Goal: Task Accomplishment & Management: Manage account settings

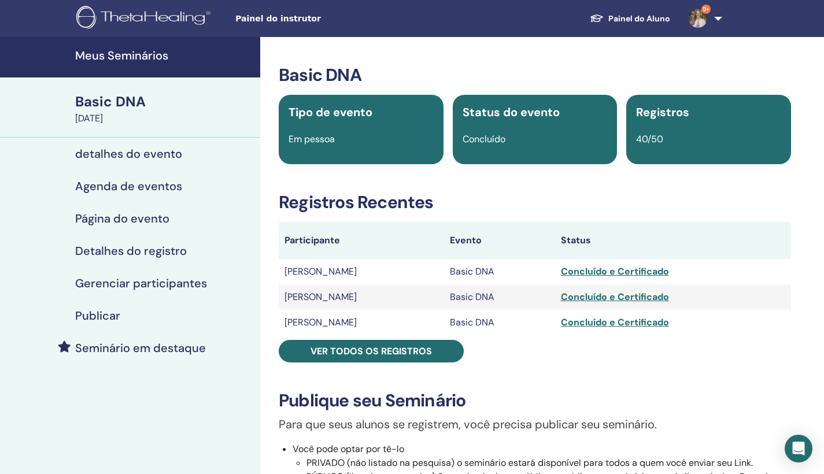
click at [115, 54] on h4 "Meus Seminários" at bounding box center [164, 56] width 178 height 14
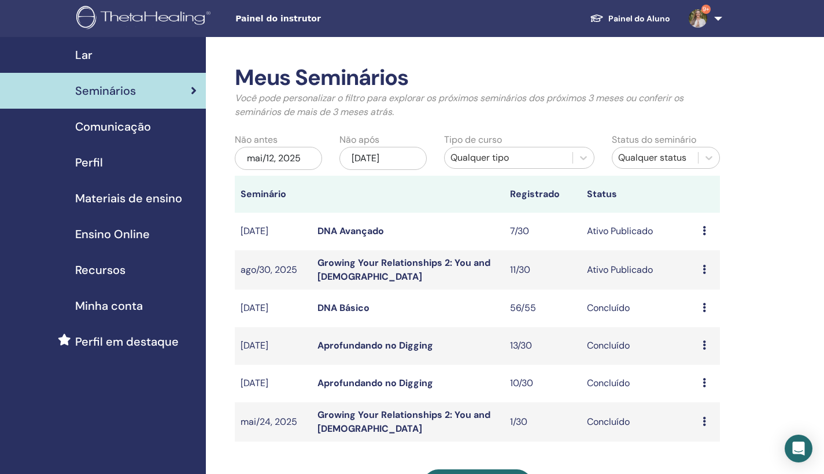
click at [377, 266] on link "Growing Your Relationships 2: You and God" at bounding box center [404, 270] width 173 height 26
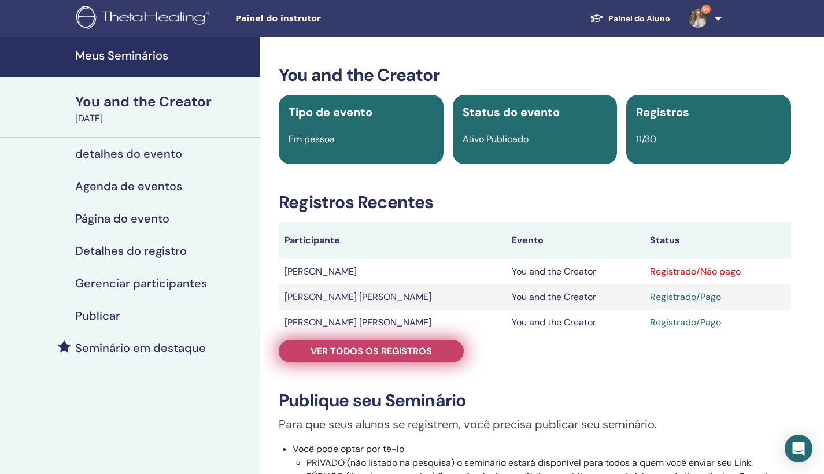
click at [400, 356] on span "Ver todos os registros" at bounding box center [371, 351] width 121 height 12
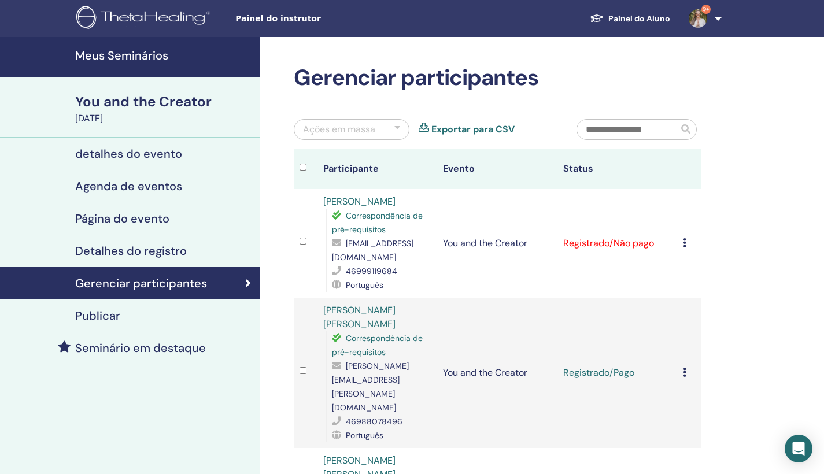
click at [687, 250] on div "Cancelar registro Não certifique-se automaticamente Marcar como pago Marcar com…" at bounding box center [689, 244] width 12 height 14
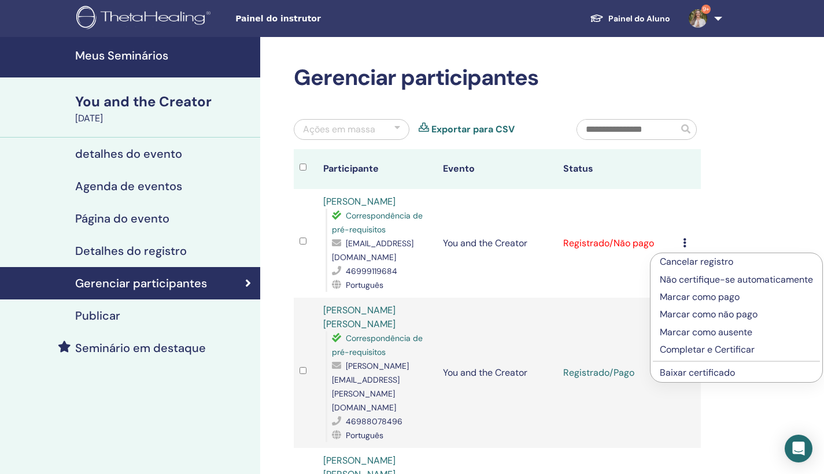
click at [706, 298] on p "Marcar como pago" at bounding box center [736, 297] width 153 height 14
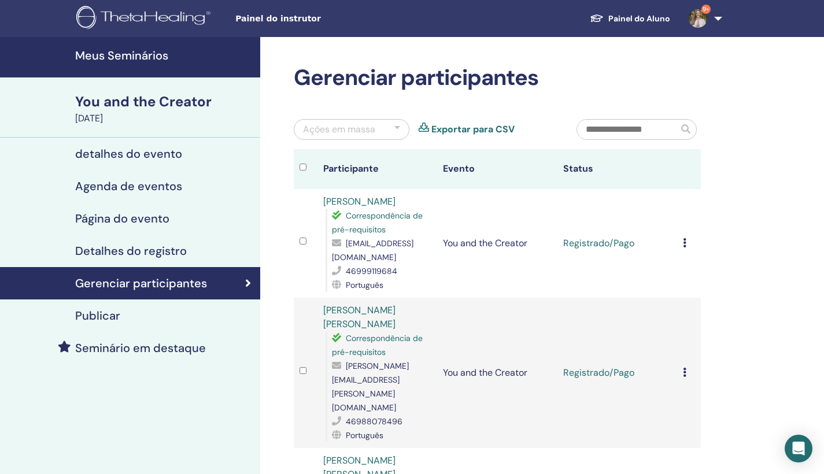
click at [126, 60] on h4 "Meus Seminários" at bounding box center [164, 56] width 178 height 14
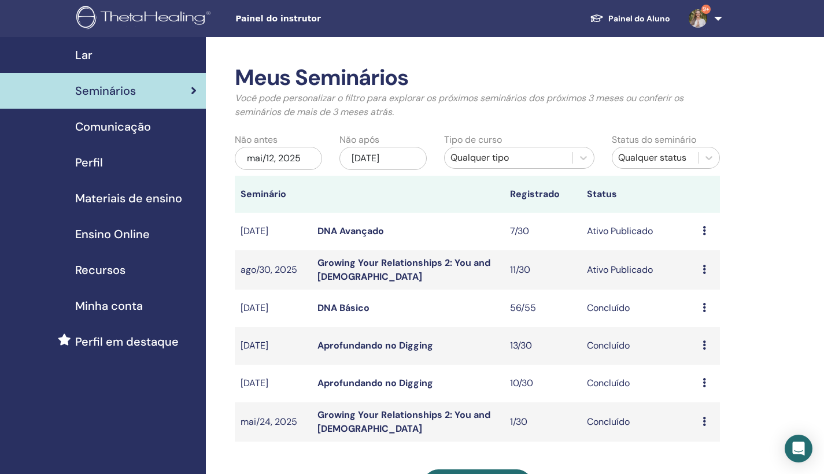
click at [326, 231] on link "DNA Avançado" at bounding box center [351, 231] width 67 height 12
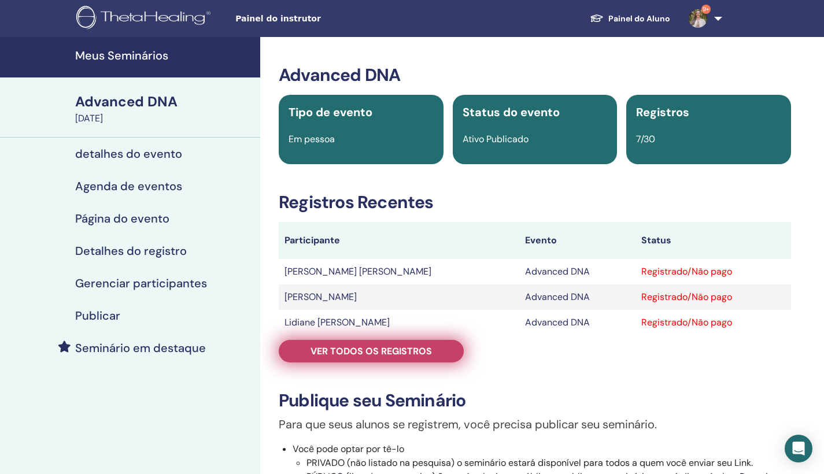
click at [406, 356] on span "Ver todos os registros" at bounding box center [371, 351] width 121 height 12
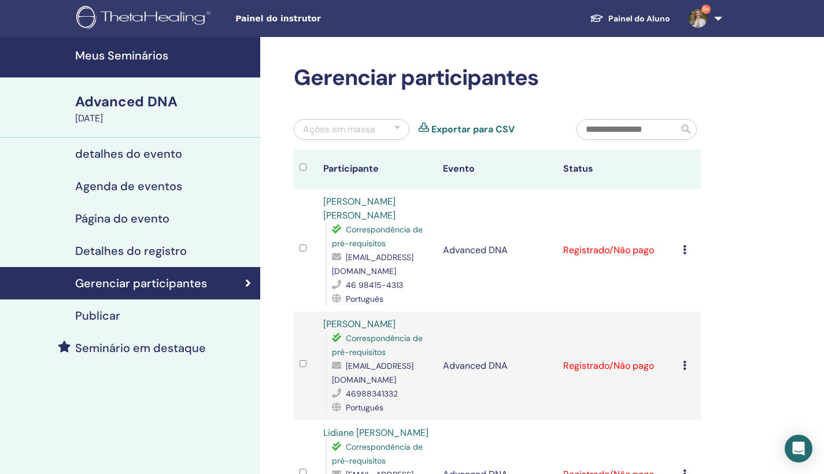
click at [120, 98] on div "Advanced DNA" at bounding box center [164, 102] width 178 height 20
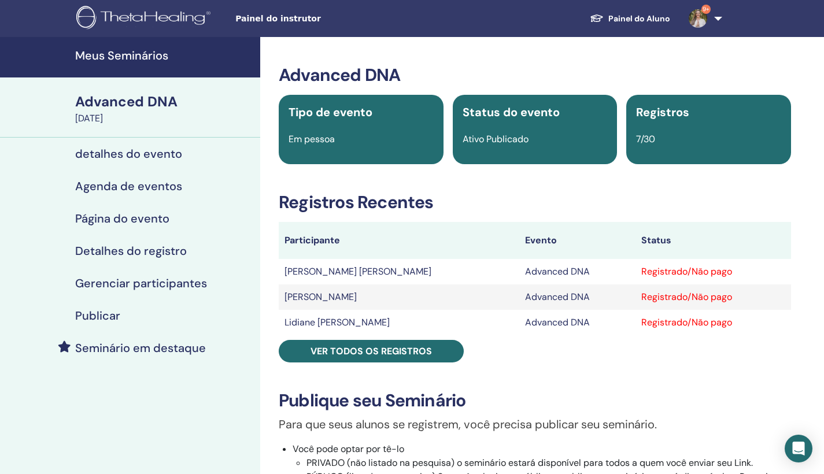
click at [138, 57] on h4 "Meus Seminários" at bounding box center [164, 56] width 178 height 14
